Goal: Book appointment/travel/reservation

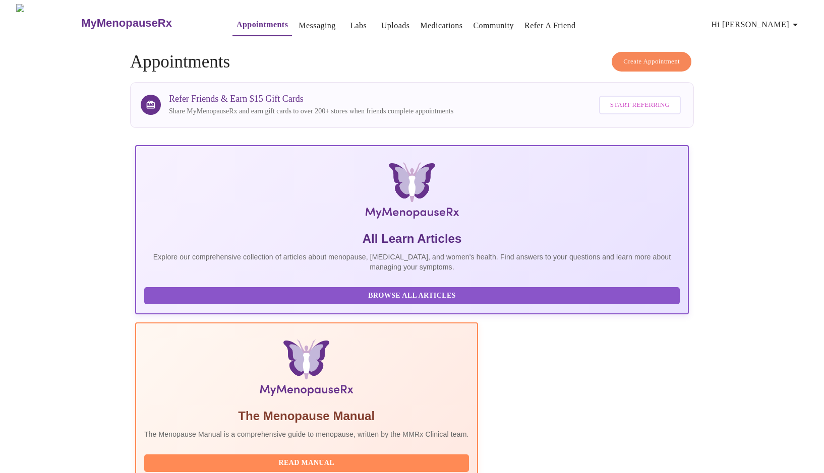
click at [651, 56] on span "Create Appointment" at bounding box center [651, 62] width 56 height 12
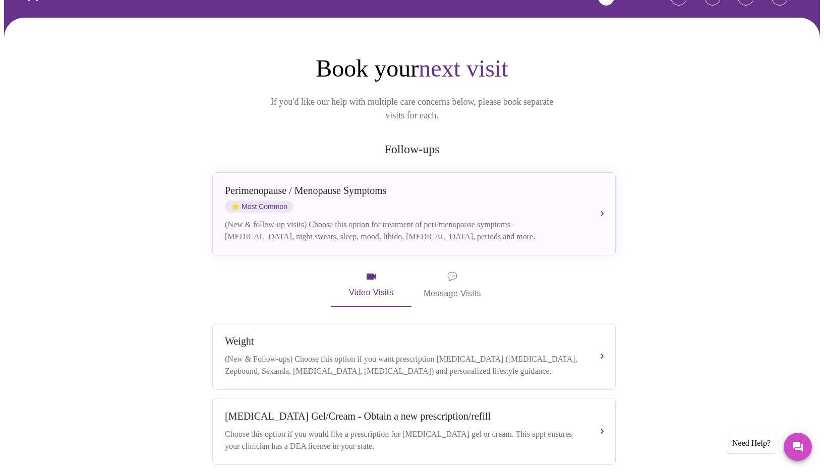
scroll to position [66, 0]
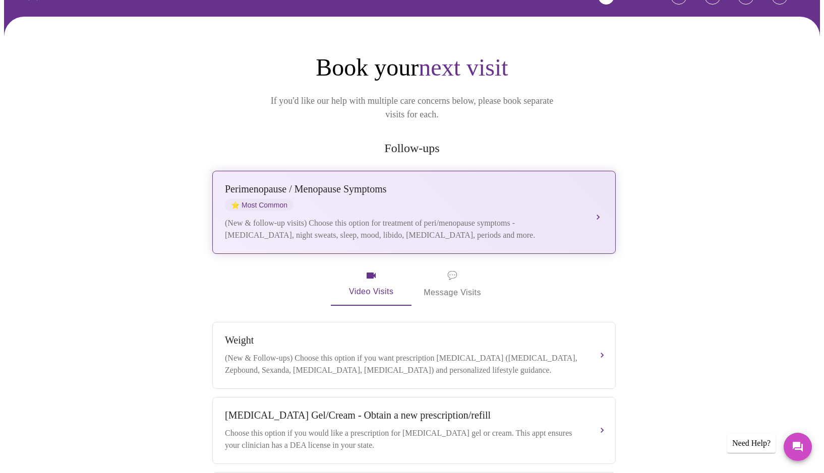
click at [599, 198] on button "[MEDICAL_DATA] / Menopause Symptoms ⭐ Most Common (New & follow-up visits) Choo…" at bounding box center [413, 212] width 403 height 83
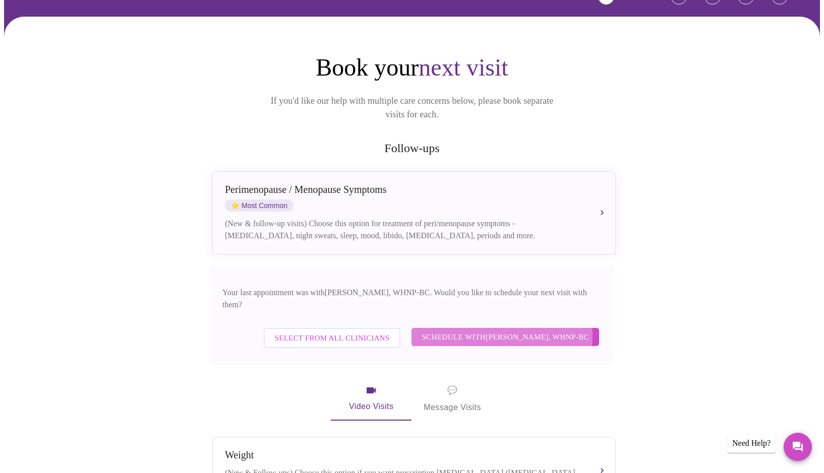
click at [503, 331] on span "Schedule with [PERSON_NAME], WHNP-BC" at bounding box center [504, 337] width 167 height 13
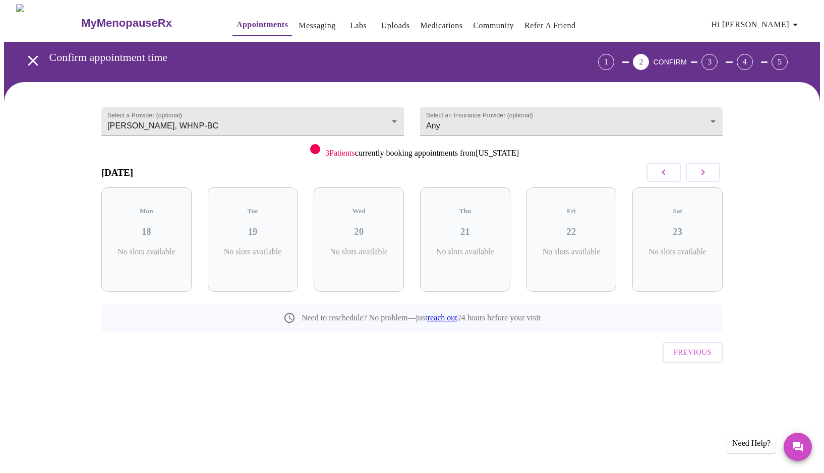
scroll to position [1, 0]
click at [702, 170] on icon "button" at bounding box center [703, 172] width 12 height 12
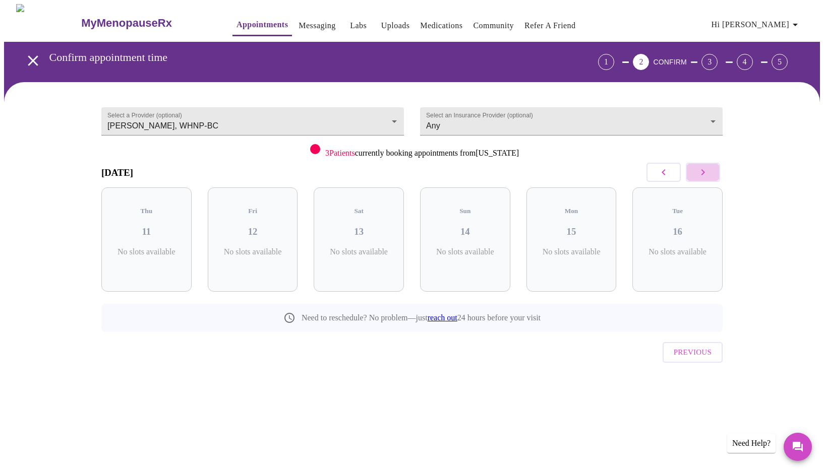
click at [702, 170] on icon "button" at bounding box center [703, 172] width 12 height 12
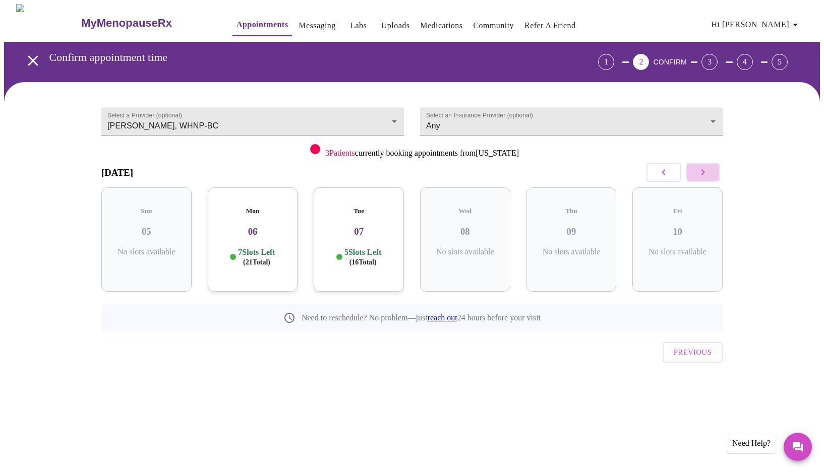
click at [702, 170] on icon "button" at bounding box center [703, 172] width 4 height 6
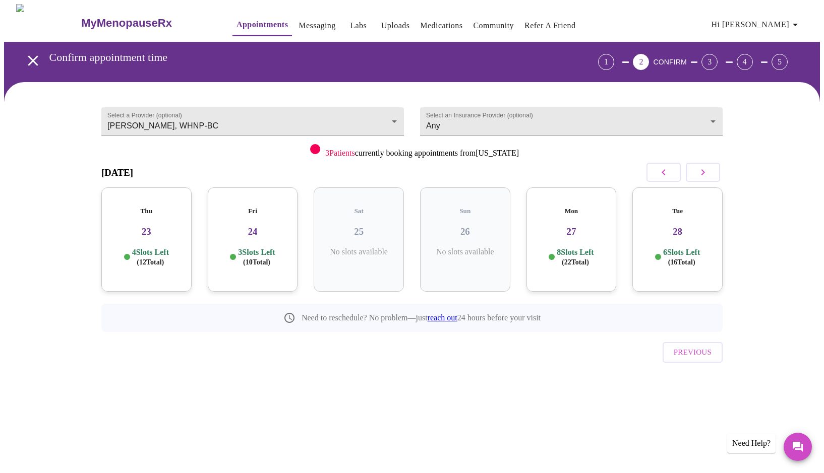
scroll to position [0, 0]
click at [575, 247] on p "8 Slots Left ( 22 Total)" at bounding box center [574, 257] width 37 height 20
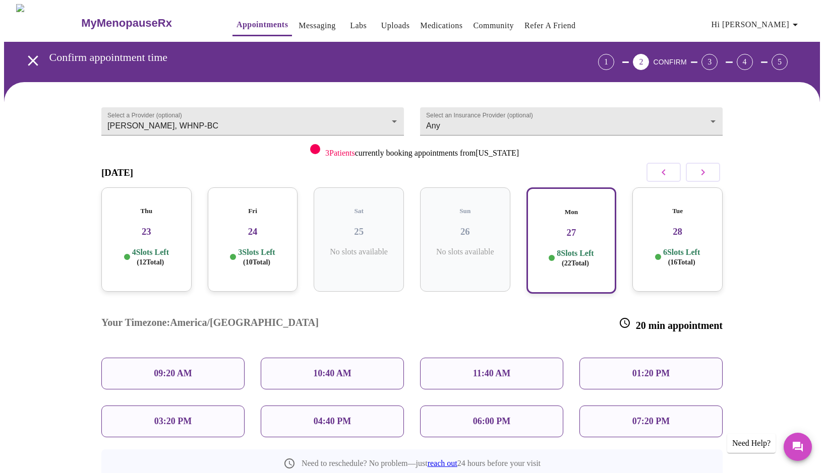
click at [647, 416] on p "07:20 PM" at bounding box center [650, 421] width 37 height 11
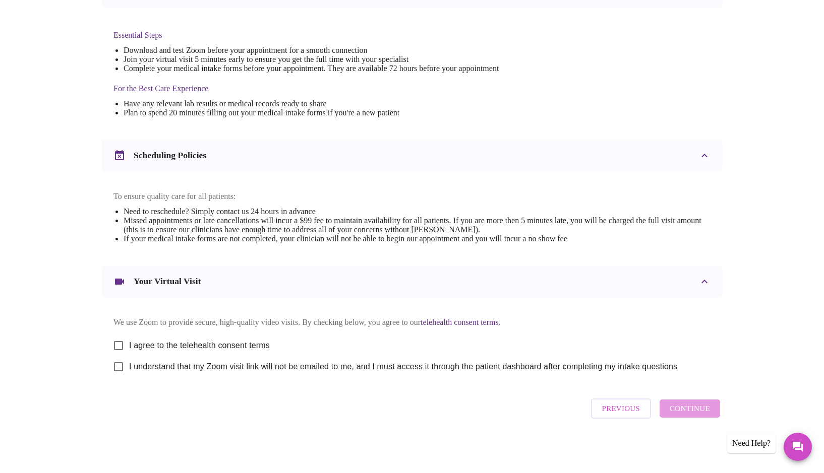
scroll to position [257, 1]
click at [120, 342] on input "I agree to the telehealth consent terms" at bounding box center [118, 345] width 21 height 21
checkbox input "true"
click at [118, 367] on input "I understand that my Zoom visit link will not be emailed to me, and I must acce…" at bounding box center [118, 366] width 21 height 21
checkbox input "true"
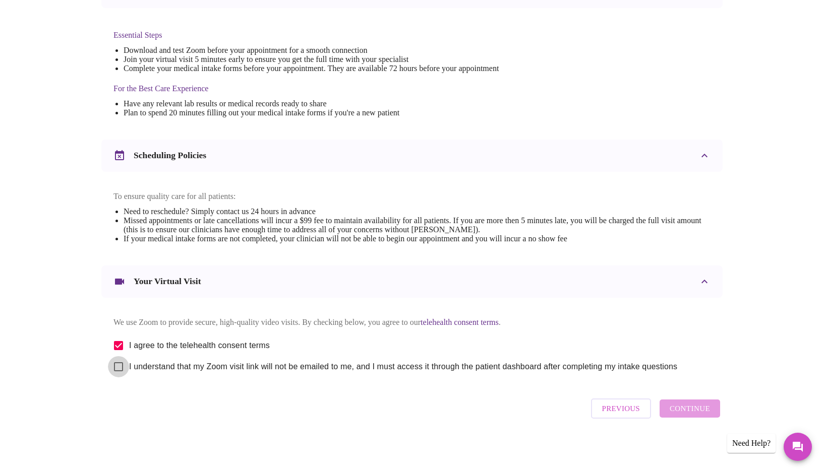
scroll to position [256, 1]
click at [699, 414] on span "Continue" at bounding box center [689, 408] width 40 height 13
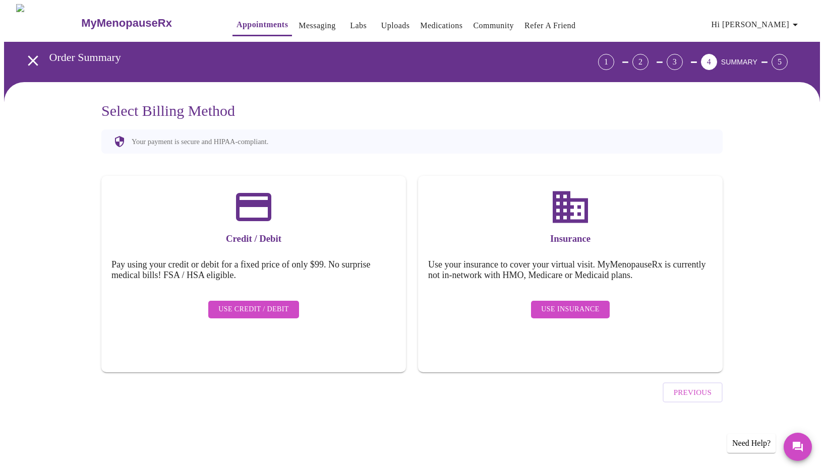
scroll to position [0, 0]
click at [565, 303] on span "Use Insurance" at bounding box center [570, 309] width 58 height 13
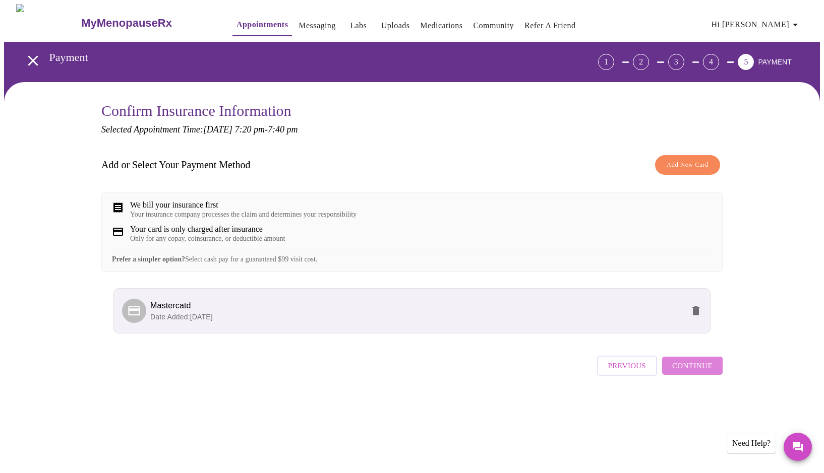
click at [696, 372] on span "Continue" at bounding box center [692, 365] width 40 height 13
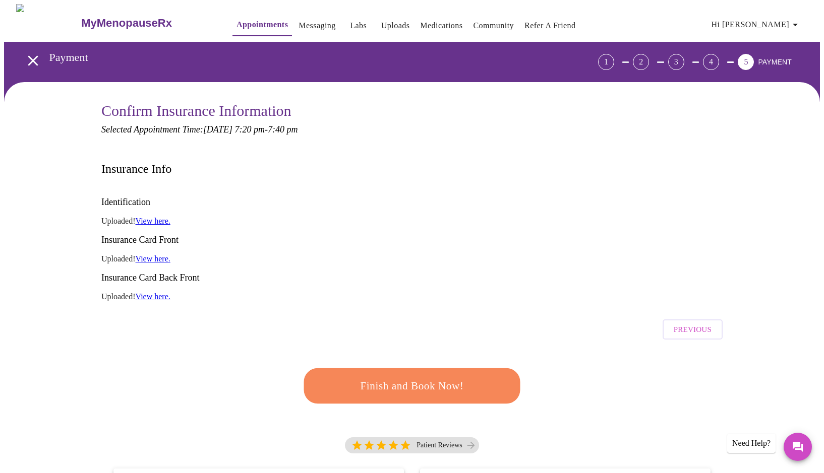
click at [415, 377] on span "Finish and Book Now!" at bounding box center [412, 386] width 186 height 19
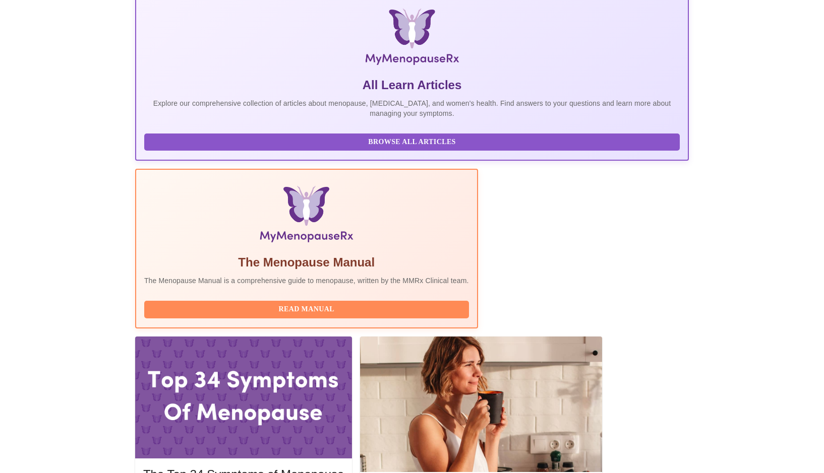
scroll to position [156, 0]
